Goal: Complete application form

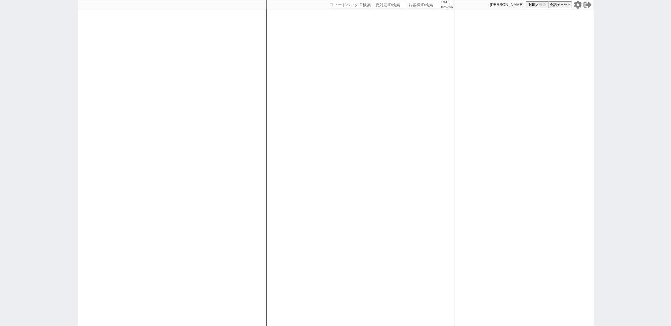
click at [116, 172] on div at bounding box center [172, 163] width 189 height 326
paste input "589195"
type input "589195"
select select "400"
select select
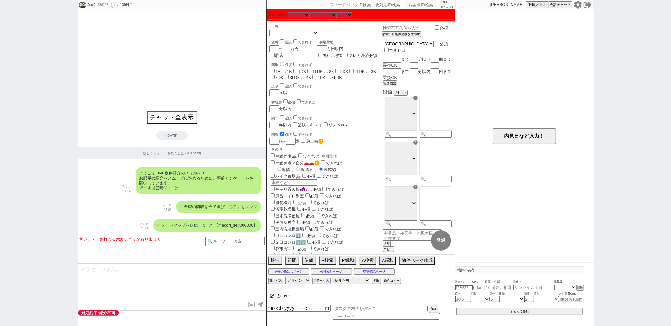
click at [282, 49] on input "number" at bounding box center [285, 48] width 9 height 5
type input "99"
checkbox input "false"
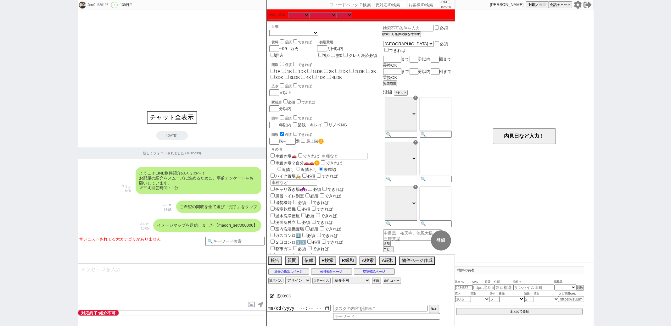
checkbox input "false"
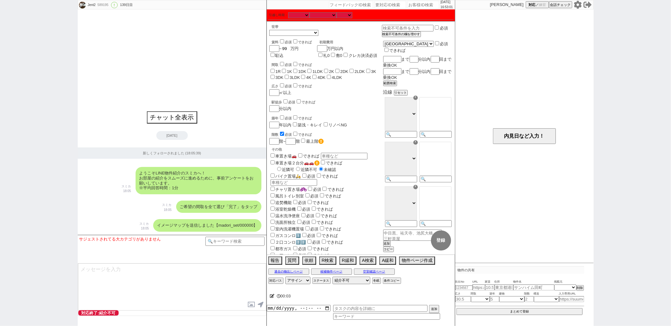
checkbox input "false"
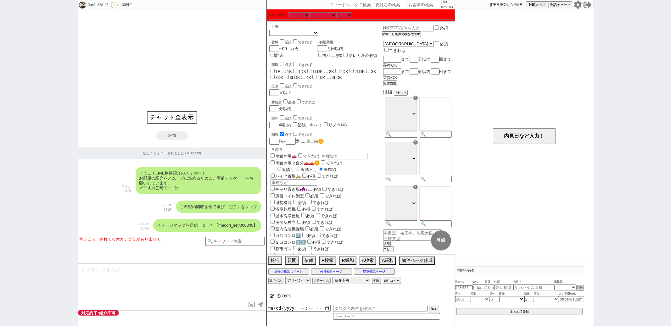
type input "99"
click at [280, 134] on input "checkbox" at bounding box center [282, 134] width 4 height 4
checkbox input "false"
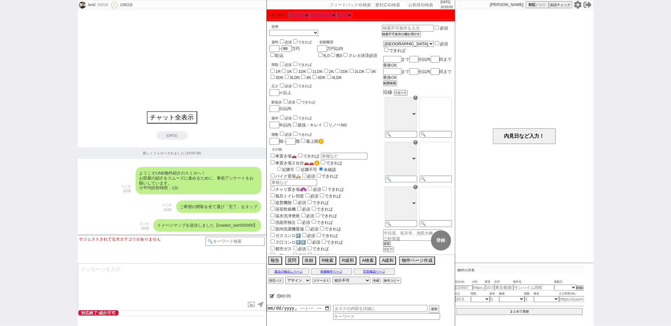
checkbox input "false"
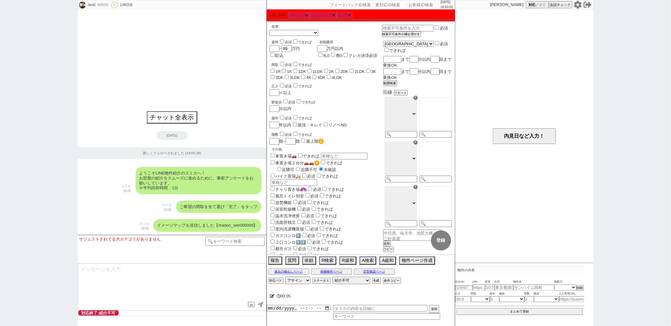
checkbox input "false"
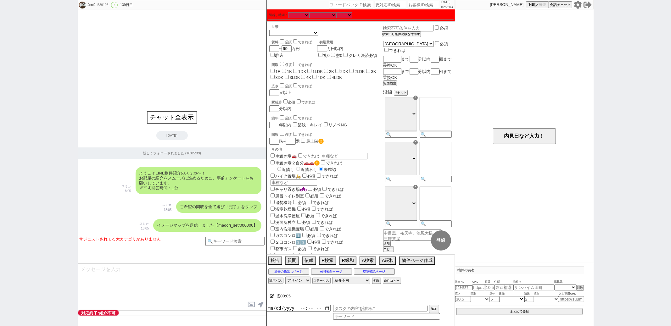
checkbox input "false"
click at [274, 70] on input "1R" at bounding box center [272, 71] width 4 height 4
checkbox input "true"
checkbox input "false"
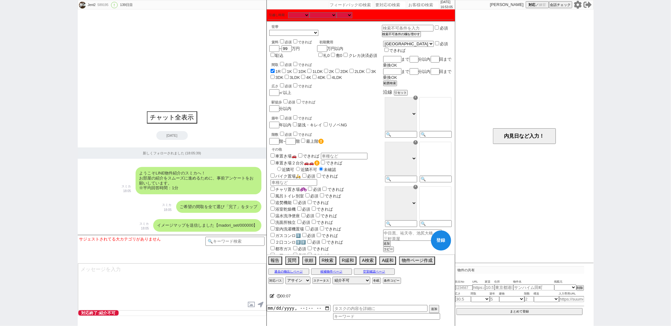
checkbox input "false"
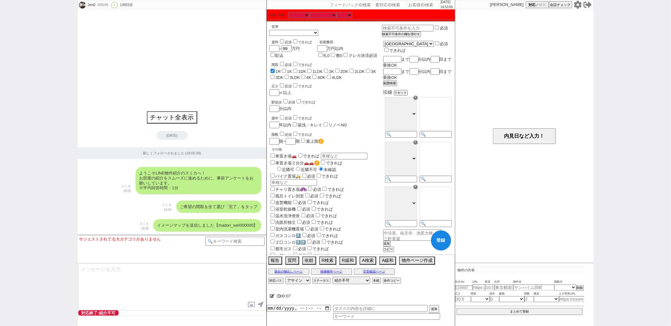
checkbox input "false"
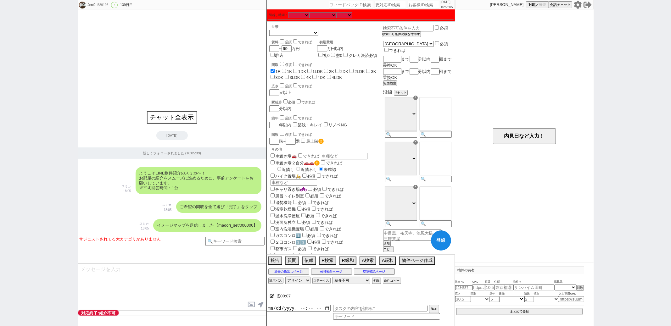
click at [287, 70] on label "1K" at bounding box center [289, 71] width 5 height 5
click at [286, 70] on input "1K" at bounding box center [284, 71] width 4 height 4
checkbox input "true"
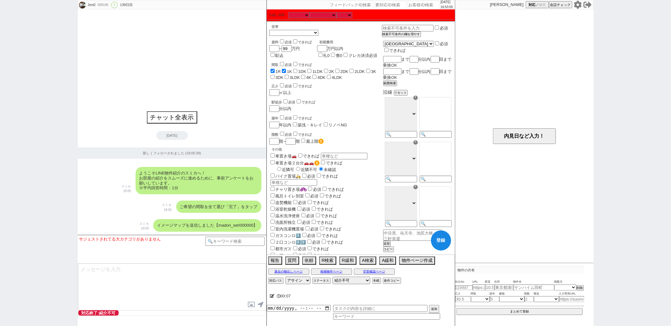
checkbox input "false"
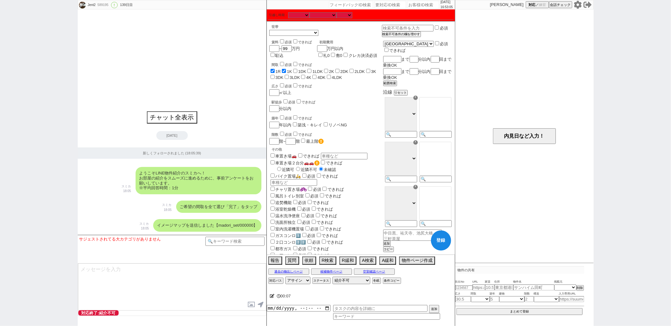
checkbox input "false"
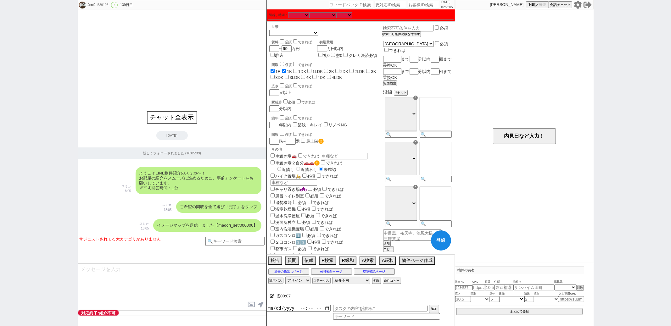
checkbox input "false"
click at [298, 77] on label "3LDK" at bounding box center [295, 77] width 10 height 5
click at [289, 77] on input "3LDK" at bounding box center [287, 77] width 4 height 4
checkbox input "true"
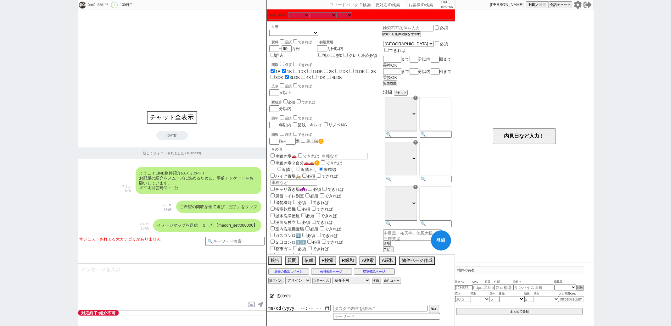
checkbox input "true"
checkbox input "false"
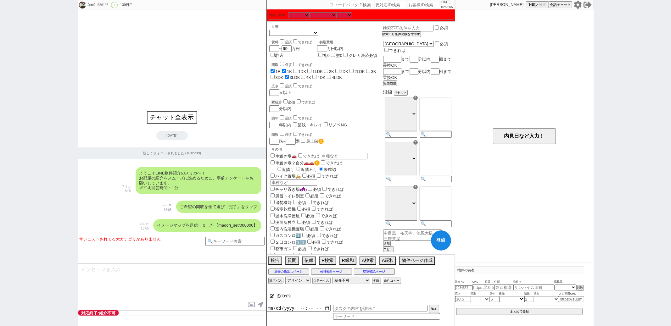
checkbox input "false"
checkbox input "true"
checkbox input "false"
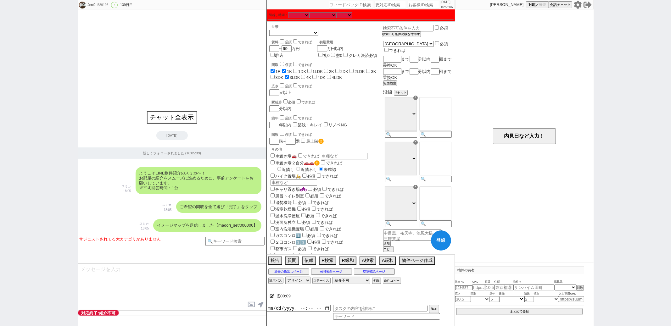
checkbox input "false"
click at [283, 76] on label "3DK" at bounding box center [279, 77] width 8 height 5
click at [274, 76] on input "3DK" at bounding box center [272, 77] width 4 height 4
checkbox input "true"
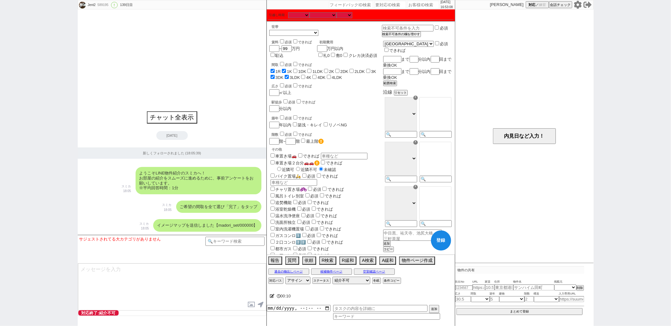
checkbox input "true"
checkbox input "false"
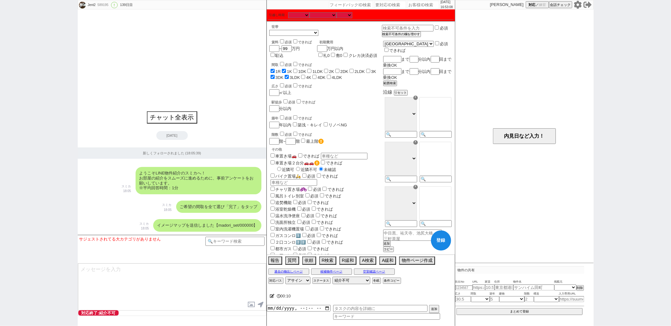
checkbox input "false"
checkbox input "true"
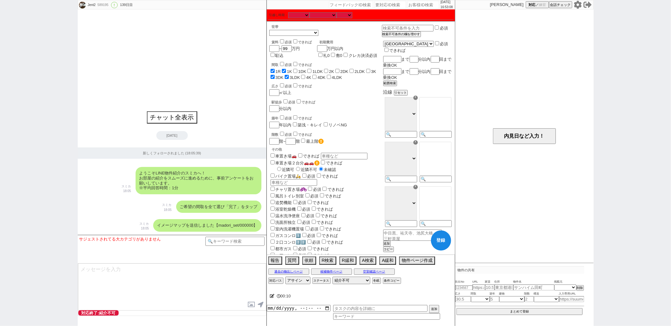
checkbox input "false"
click at [299, 70] on label "1DK" at bounding box center [302, 71] width 8 height 5
click at [297, 70] on input "1DK" at bounding box center [295, 71] width 4 height 4
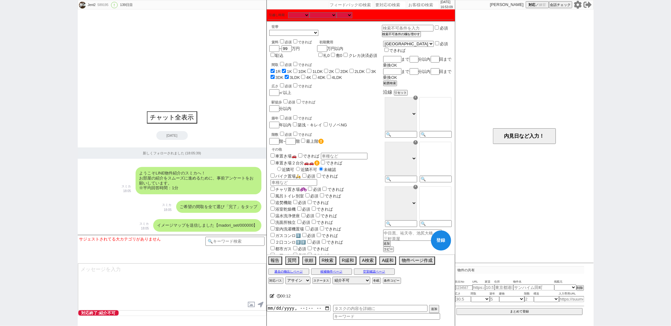
checkbox input "true"
checkbox input "false"
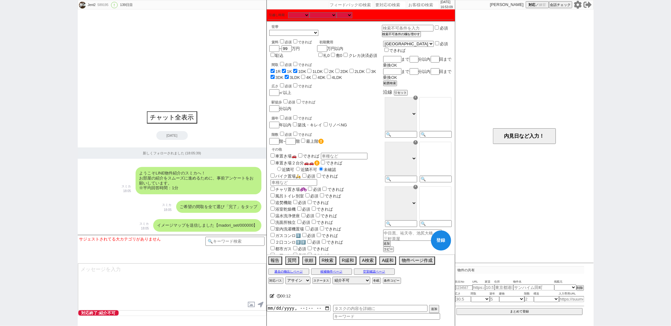
checkbox input "false"
checkbox input "true"
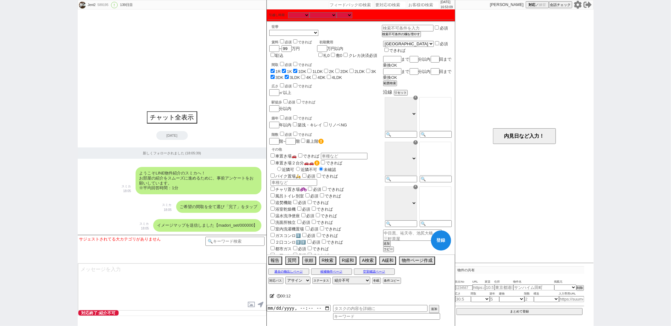
checkbox input "true"
checkbox input "false"
click at [311, 70] on input "1LDK" at bounding box center [309, 71] width 4 height 4
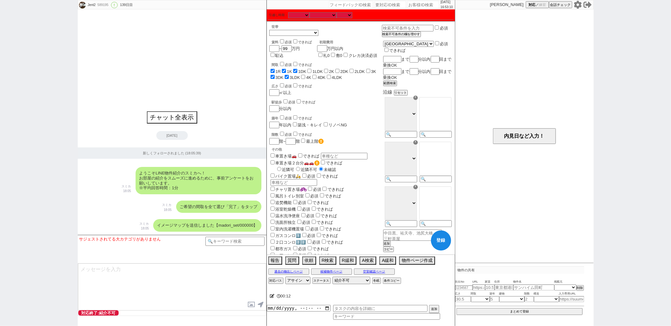
checkbox input "true"
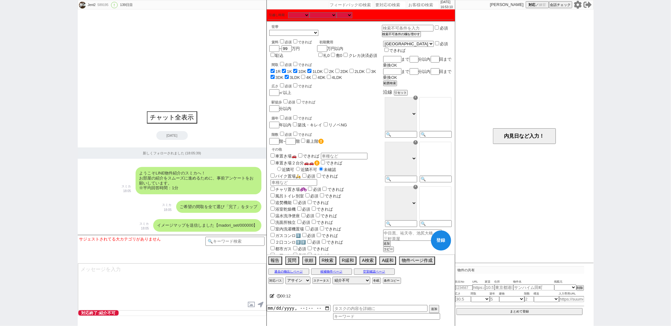
checkbox input "false"
checkbox input "true"
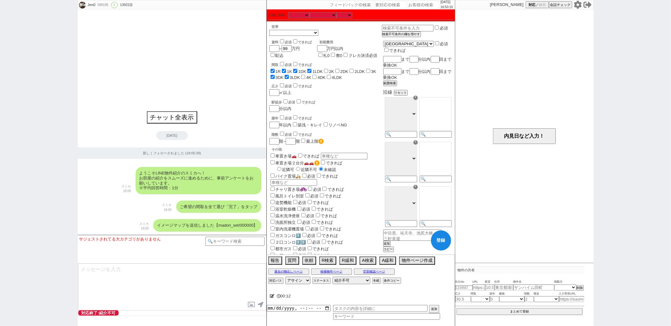
checkbox input "true"
checkbox input "false"
click at [325, 77] on label "4DK" at bounding box center [321, 77] width 8 height 5
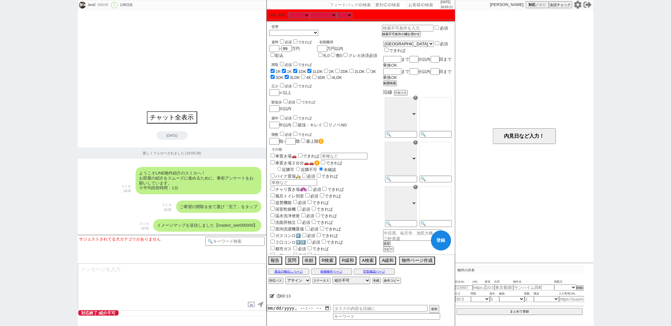
click at [316, 77] on input "4DK" at bounding box center [314, 77] width 4 height 4
checkbox input "true"
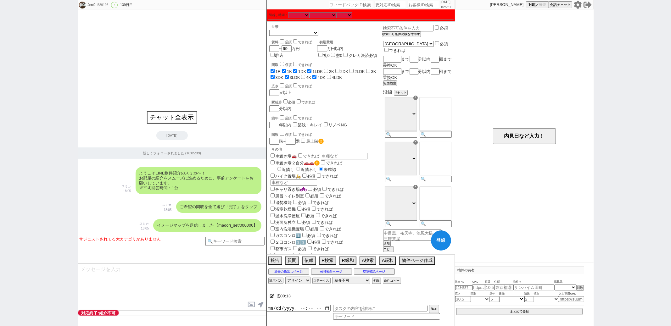
checkbox input "true"
checkbox input "false"
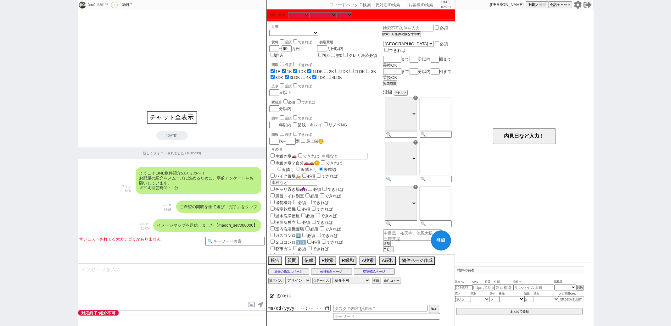
checkbox input "true"
checkbox input "false"
checkbox input "true"
checkbox input "false"
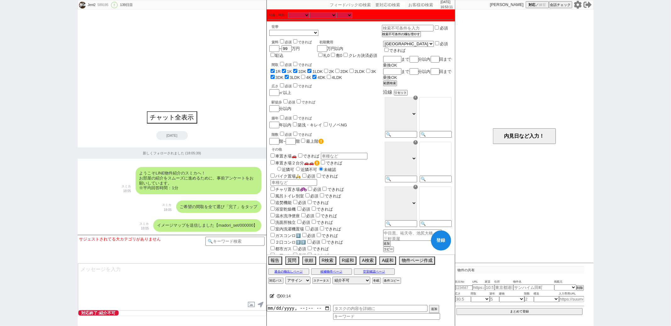
click at [305, 76] on input "4K" at bounding box center [303, 77] width 4 height 4
checkbox input "true"
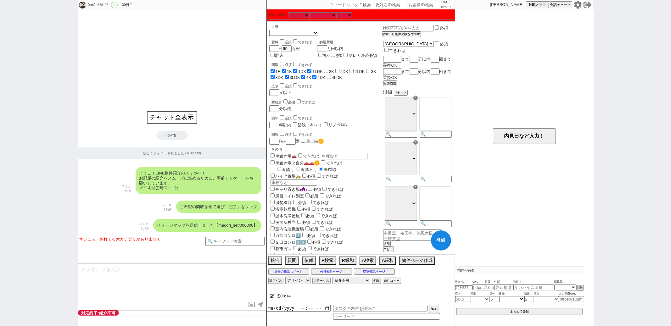
checkbox input "true"
checkbox input "false"
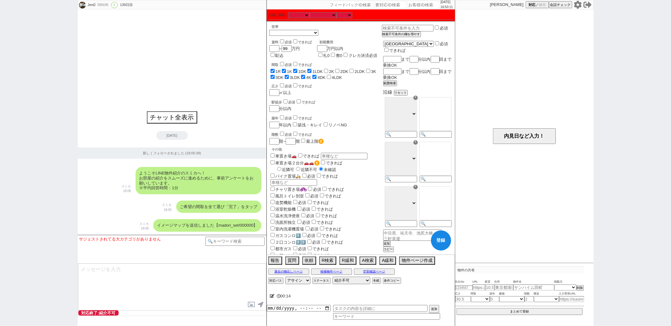
checkbox input "true"
click at [331, 76] on input "4LDK" at bounding box center [329, 77] width 4 height 4
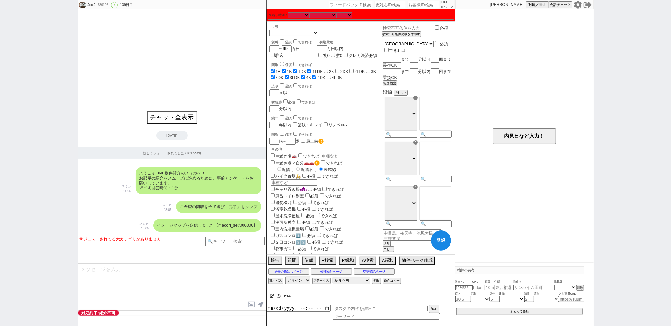
checkbox input "true"
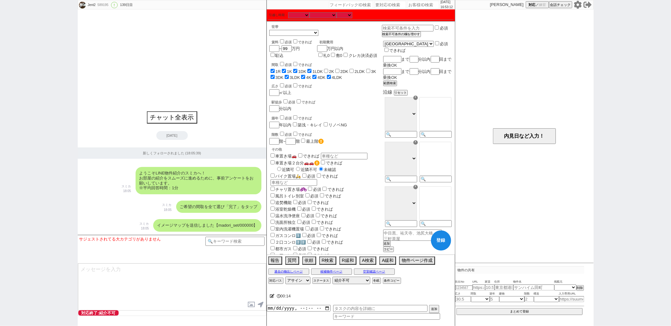
checkbox input "false"
checkbox input "true"
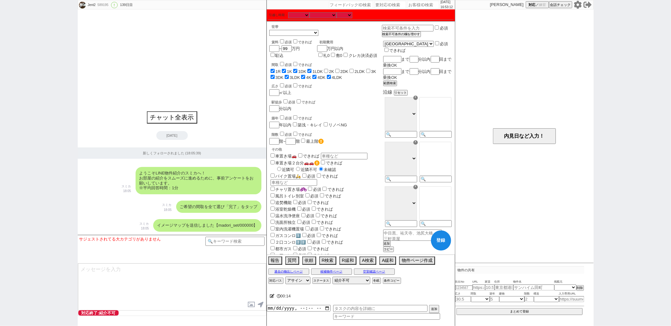
checkbox input "true"
click at [332, 69] on label "2K" at bounding box center [331, 71] width 5 height 5
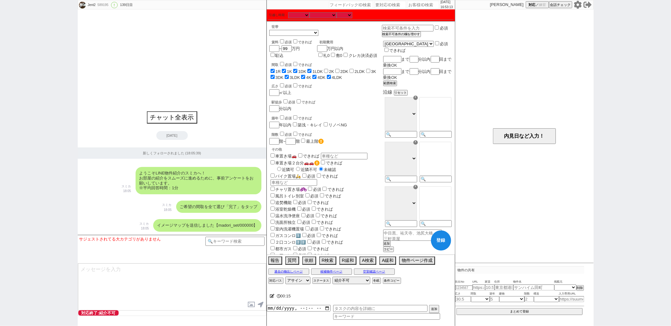
click at [328, 69] on input "2K" at bounding box center [326, 71] width 4 height 4
checkbox input "true"
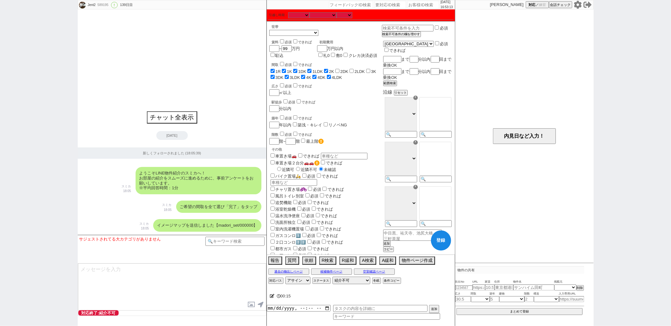
checkbox input "true"
checkbox input "false"
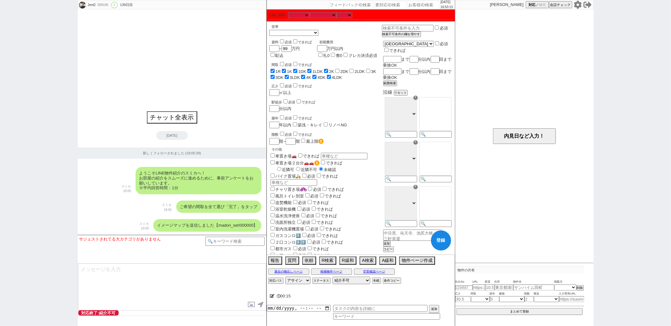
checkbox input "true"
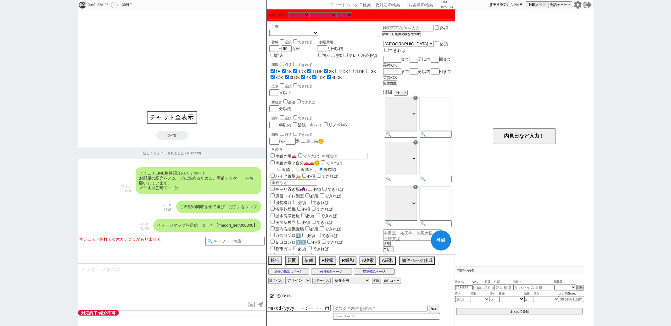
click at [339, 69] on input "2DK" at bounding box center [337, 71] width 4 height 4
checkbox input "true"
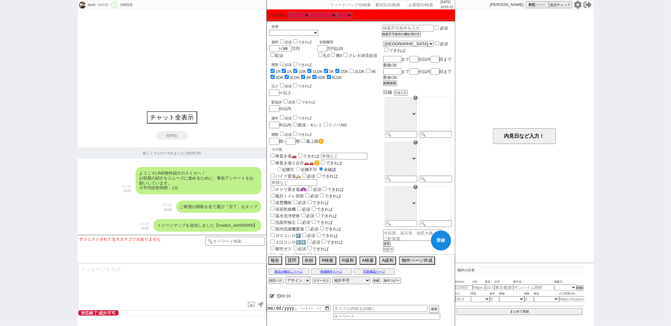
checkbox input "true"
checkbox input "false"
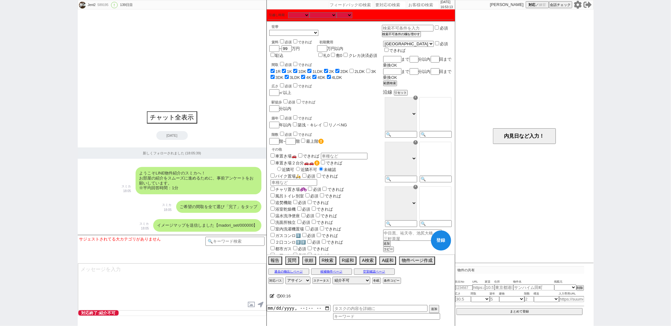
checkbox input "true"
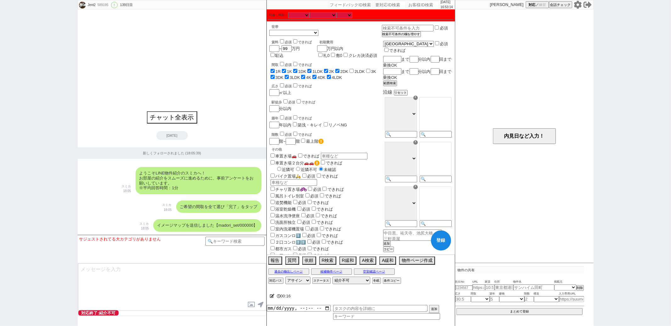
click at [348, 69] on label "2DK" at bounding box center [344, 71] width 8 height 5
click at [339, 69] on input "2DK" at bounding box center [337, 71] width 4 height 4
checkbox input "false"
checkbox input "true"
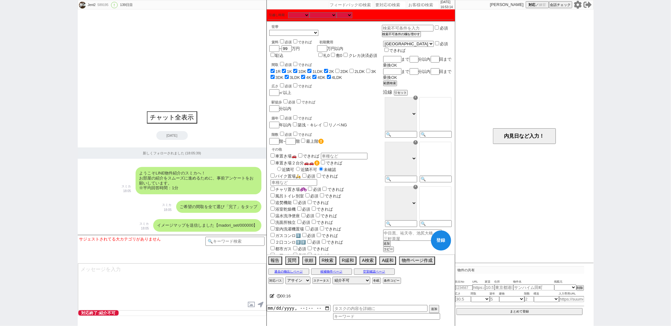
checkbox input "true"
checkbox input "false"
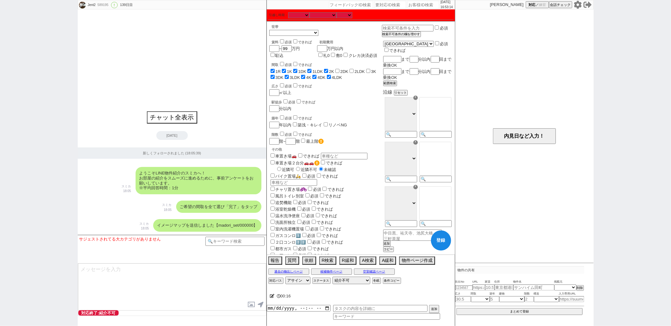
checkbox input "false"
checkbox input "true"
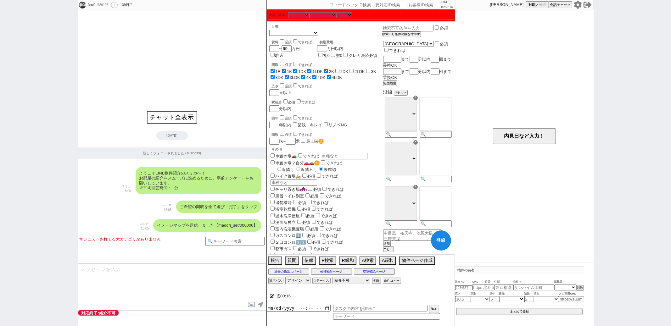
checkbox input "true"
click at [348, 69] on label "2DK" at bounding box center [344, 71] width 8 height 5
click at [339, 69] on input "2DK" at bounding box center [337, 71] width 4 height 4
checkbox input "true"
click at [353, 69] on input "2LDK" at bounding box center [351, 71] width 4 height 4
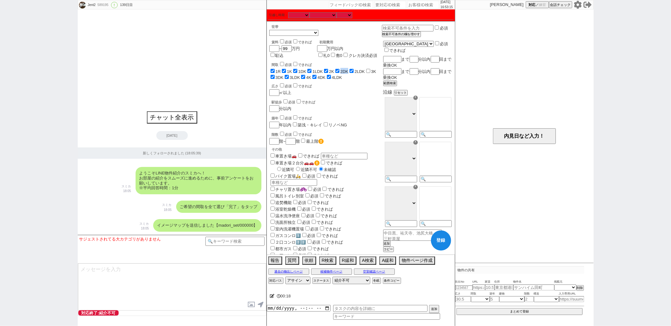
click at [370, 72] on input "3K" at bounding box center [368, 71] width 4 height 4
click at [347, 113] on div "世帯 1人暮らし 2人暮らし 家族:小学生以下含む 家族:小学生以下含まず 兄弟・姉妹 ルームシェア その他 子供 家族(子供なし) ルームシェア 賃料 必須…" at bounding box center [325, 172] width 113 height 294
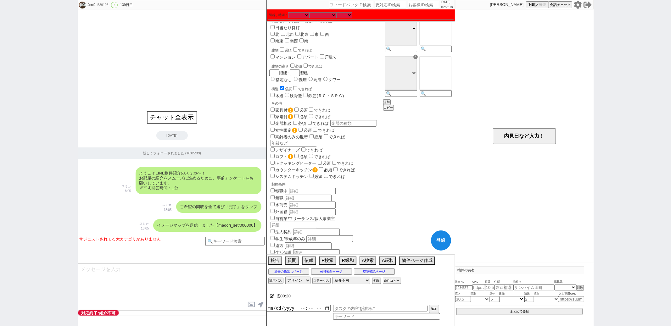
click at [283, 90] on input "checkbox" at bounding box center [282, 88] width 4 height 4
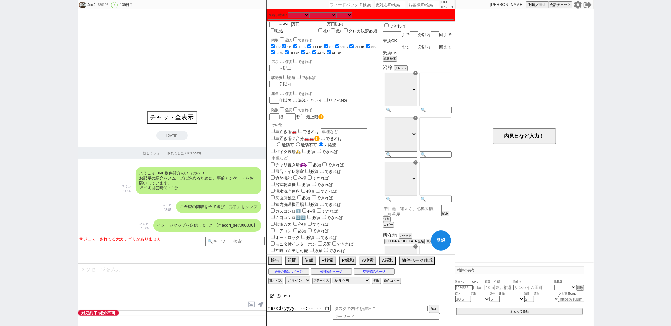
scroll to position [0, 0]
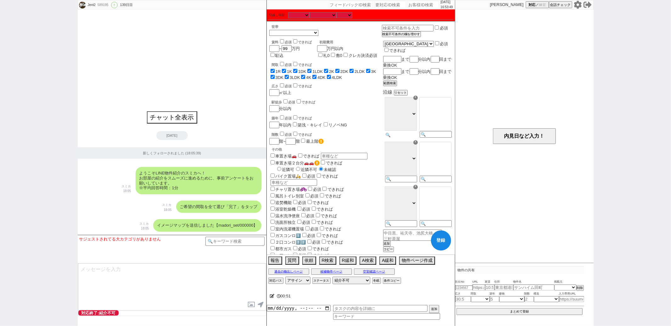
click at [409, 132] on input at bounding box center [400, 134] width 31 height 5
paste input "中央線"
click at [407, 103] on select "ＪＲ総武・中央緩行線 [GEOGRAPHIC_DATA] 小田急[GEOGRAPHIC_DATA] ＪＲ京浜東北・根岸線 都営[GEOGRAPHIC_DATA…" at bounding box center [400, 114] width 32 height 34
click at [438, 113] on option "中野" at bounding box center [434, 116] width 31 height 6
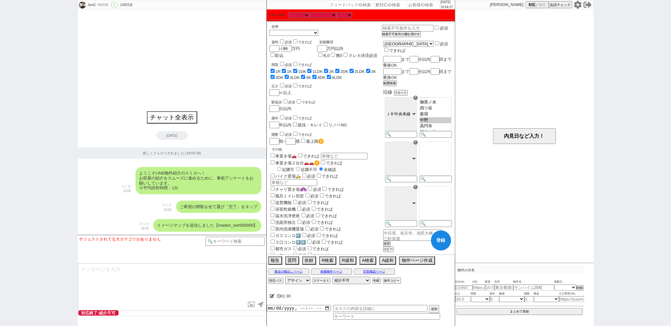
scroll to position [0, 0]
click at [404, 177] on input at bounding box center [400, 179] width 31 height 5
paste input "新宿"
click at [401, 157] on select "ＪＲ総武・中央緩行線 [GEOGRAPHIC_DATA] 小田急[GEOGRAPHIC_DATA] ＪＲ京浜東北・根岸線 都営[GEOGRAPHIC_DATA…" at bounding box center [400, 159] width 32 height 34
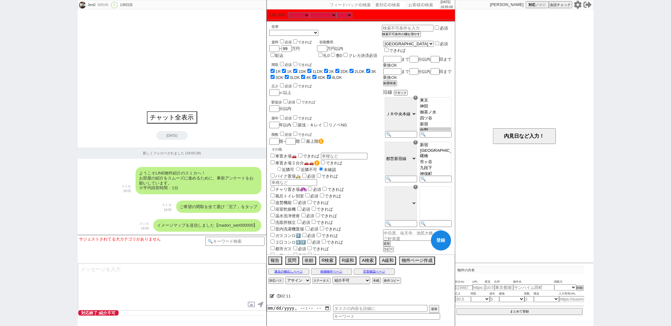
click at [401, 157] on select "ＪＲ総武・中央緩行線 [GEOGRAPHIC_DATA] 小田急[GEOGRAPHIC_DATA] ＪＲ京浜東北・根岸線 都営[GEOGRAPHIC_DATA…" at bounding box center [400, 159] width 32 height 34
click at [460, 153] on div "内見日など入力！" at bounding box center [524, 135] width 138 height 253
click at [439, 222] on input at bounding box center [434, 224] width 31 height 5
paste input "東中野"
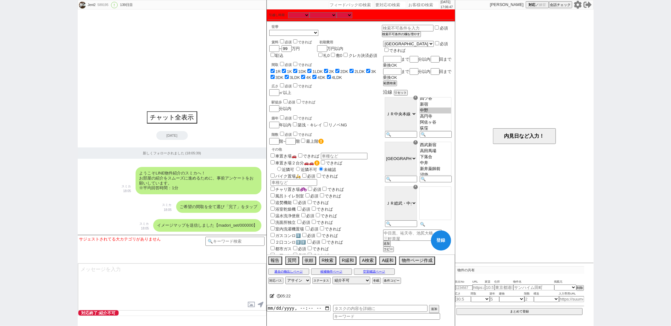
scroll to position [178, 0]
click at [406, 191] on select "ＪＲ総武・中央緩行線 [GEOGRAPHIC_DATA] 小田急[GEOGRAPHIC_DATA] ＪＲ京浜東北・根岸線 都営[GEOGRAPHIC_DATA…" at bounding box center [400, 203] width 32 height 34
click at [427, 132] on input at bounding box center [434, 134] width 31 height 5
paste input "東中野"
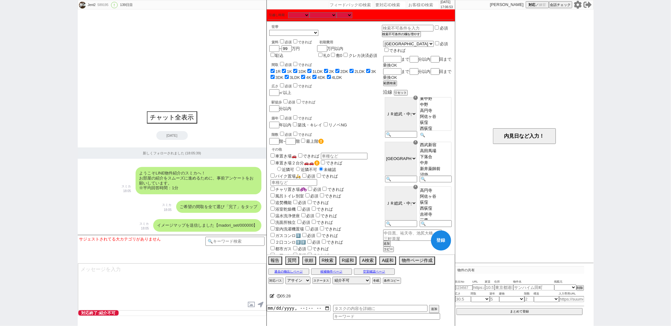
scroll to position [186, 0]
click at [429, 112] on option "中野" at bounding box center [434, 109] width 31 height 6
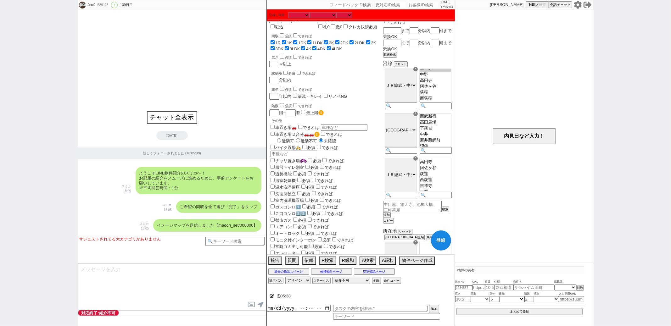
scroll to position [39, 0]
click at [429, 122] on option "都立家政" at bounding box center [434, 125] width 31 height 6
click at [407, 193] on div "☓ ＪＲ総武・中央緩行線 [GEOGRAPHIC_DATA] 小田急小田原線 ＪＲ[GEOGRAPHIC_DATA]・根岸線 都営[GEOGRAPHIC_DA…" at bounding box center [400, 178] width 35 height 45
click at [407, 193] on input at bounding box center [400, 195] width 31 height 5
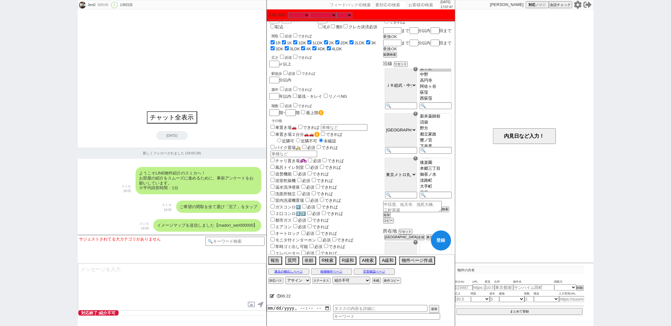
scroll to position [119, 0]
click at [439, 170] on option "新中野" at bounding box center [434, 170] width 31 height 6
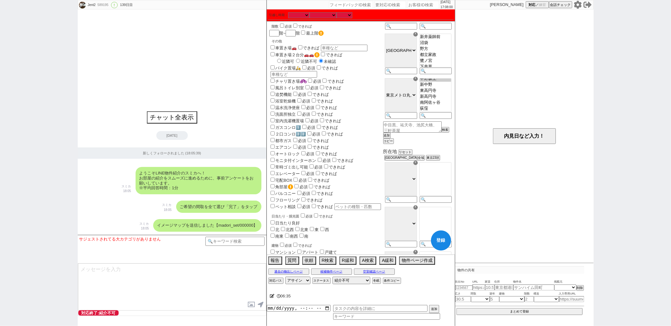
scroll to position [122, 0]
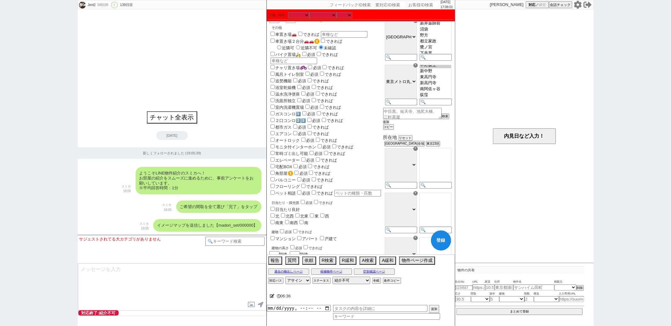
click at [383, 120] on button "追加" at bounding box center [386, 122] width 6 height 4
click at [398, 114] on select "ＪＲ総武・中央緩行線 [GEOGRAPHIC_DATA] 小田急[GEOGRAPHIC_DATA] ＪＲ京浜東北・根岸線 都営[GEOGRAPHIC_DATA…" at bounding box center [400, 126] width 32 height 34
click at [401, 127] on select "ＪＲ総武・中央緩行線 [GEOGRAPHIC_DATA] 小田急[GEOGRAPHIC_DATA] ＪＲ京浜東北・根岸線 都営[GEOGRAPHIC_DATA…" at bounding box center [400, 126] width 32 height 34
click at [405, 145] on input at bounding box center [400, 147] width 31 height 5
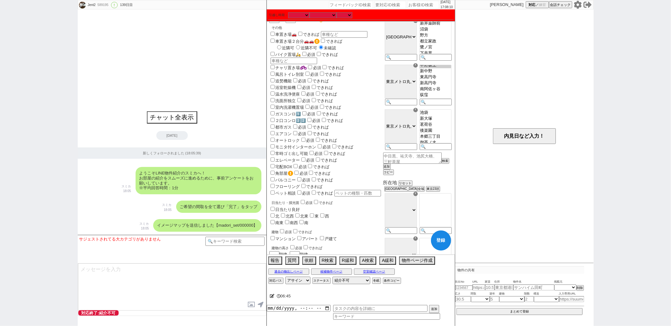
click at [405, 122] on select "ＪＲ総武・中央緩行線 [GEOGRAPHIC_DATA] 小田急[GEOGRAPHIC_DATA] ＪＲ京浜東北・根岸線 都営[GEOGRAPHIC_DATA…" at bounding box center [400, 126] width 32 height 34
click at [433, 122] on option "中野新橋" at bounding box center [434, 124] width 31 height 5
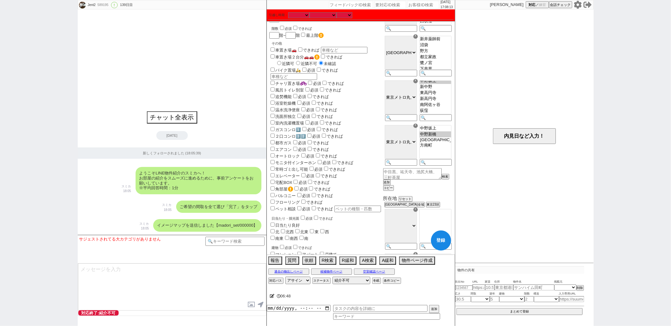
scroll to position [101, 0]
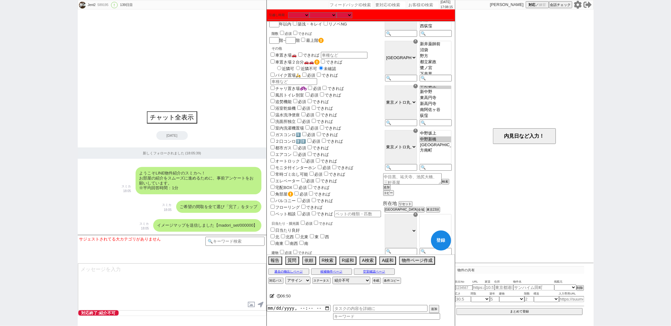
click at [440, 243] on button "登録" at bounding box center [441, 240] width 20 height 20
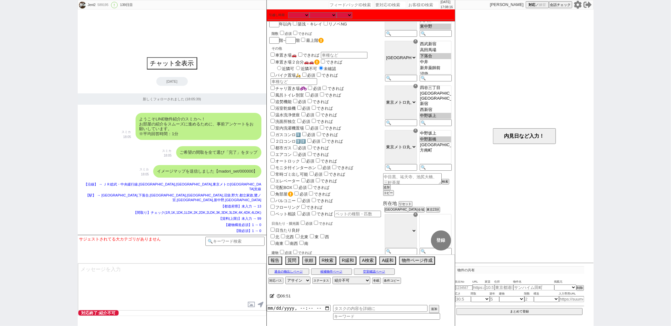
scroll to position [99, 0]
click at [429, 136] on option "中野坂上" at bounding box center [434, 139] width 31 height 6
click at [440, 246] on button "登録" at bounding box center [441, 240] width 20 height 20
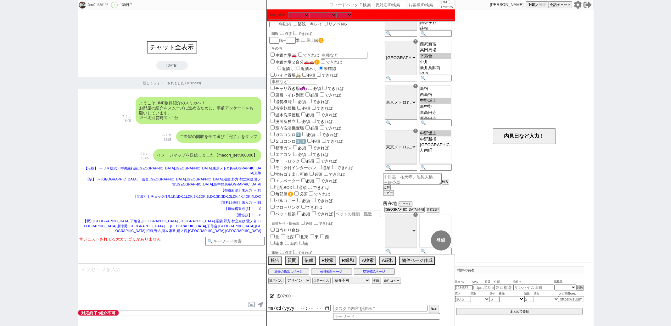
click at [101, 4] on div "589195" at bounding box center [103, 5] width 14 height 5
copy div "589195"
